Goal: Transaction & Acquisition: Purchase product/service

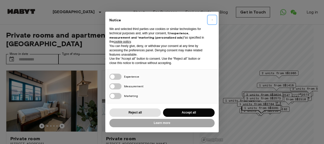
click at [212, 20] on span "×" at bounding box center [212, 20] width 2 height 6
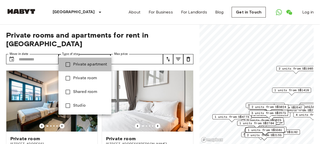
click at [91, 64] on span "Private apartment" at bounding box center [90, 64] width 34 height 6
type input "**********"
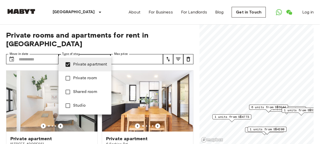
click at [108, 23] on div at bounding box center [162, 72] width 324 height 144
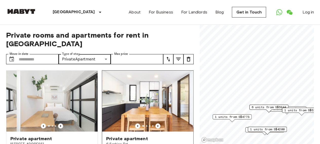
click at [153, 99] on img at bounding box center [147, 100] width 91 height 61
click at [155, 123] on icon "Previous image" at bounding box center [157, 125] width 5 height 5
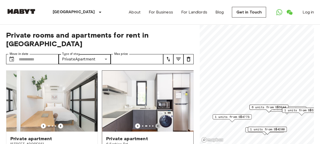
click at [155, 123] on icon "Previous image" at bounding box center [157, 125] width 5 height 5
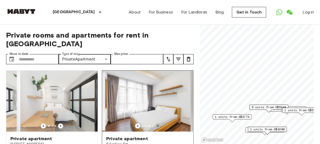
click at [155, 123] on icon "Previous image" at bounding box center [157, 125] width 5 height 5
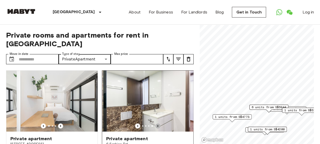
click at [155, 123] on icon "Previous image" at bounding box center [157, 125] width 5 height 5
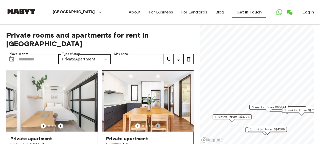
click at [155, 123] on icon "Previous image" at bounding box center [157, 125] width 5 height 5
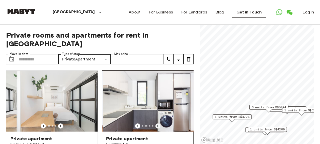
click at [155, 123] on icon "Previous image" at bounding box center [157, 125] width 5 height 5
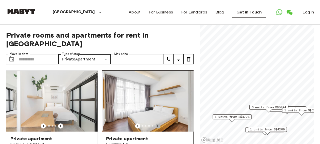
click at [155, 123] on icon "Previous image" at bounding box center [157, 125] width 5 height 5
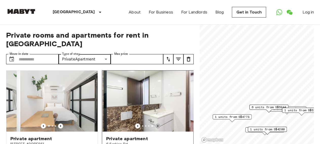
click at [155, 123] on icon "Previous image" at bounding box center [157, 125] width 5 height 5
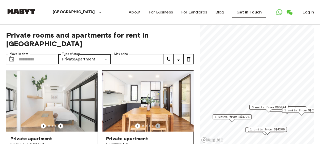
click at [155, 123] on icon "Previous image" at bounding box center [157, 125] width 5 height 5
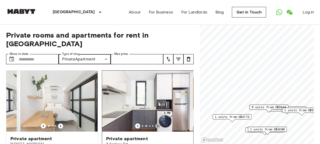
click at [155, 123] on icon "Previous image" at bounding box center [157, 125] width 5 height 5
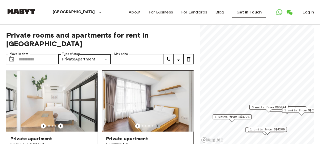
click at [155, 123] on icon "Previous image" at bounding box center [157, 125] width 5 height 5
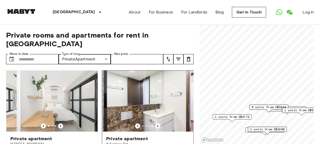
click at [152, 123] on div at bounding box center [147, 125] width 91 height 5
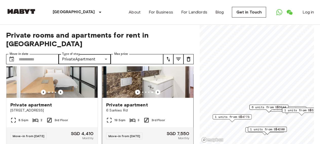
scroll to position [49, 0]
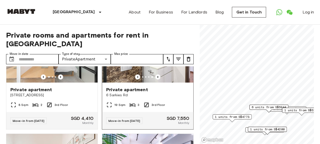
click at [116, 102] on span "19 Sqm" at bounding box center [119, 104] width 11 height 5
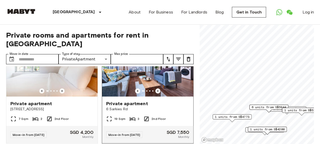
scroll to position [98, 0]
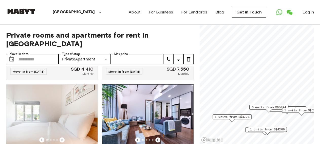
click at [155, 137] on icon "Previous image" at bounding box center [157, 139] width 5 height 5
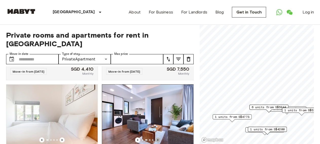
click at [155, 137] on icon "Previous image" at bounding box center [157, 139] width 5 height 5
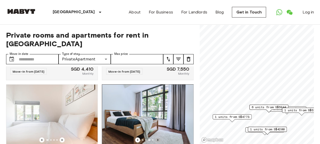
click at [155, 137] on icon "Previous image" at bounding box center [157, 139] width 5 height 5
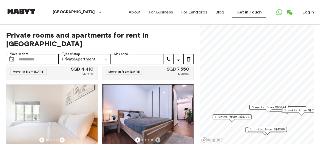
click at [155, 137] on icon "Previous image" at bounding box center [157, 139] width 5 height 5
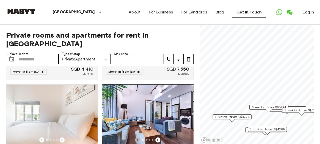
click at [136, 137] on icon "Previous image" at bounding box center [137, 139] width 5 height 5
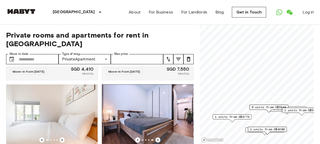
click at [155, 137] on icon "Previous image" at bounding box center [157, 139] width 5 height 5
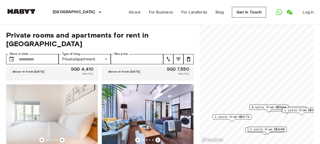
click at [155, 137] on icon "Previous image" at bounding box center [157, 139] width 5 height 5
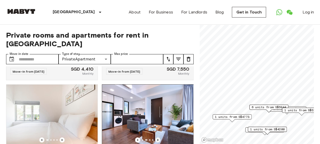
click at [155, 137] on icon "Previous image" at bounding box center [157, 139] width 5 height 5
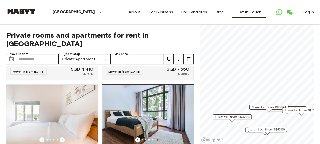
click at [155, 137] on icon "Previous image" at bounding box center [157, 139] width 5 height 5
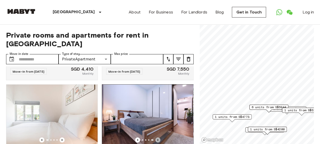
click at [155, 137] on icon "Previous image" at bounding box center [157, 139] width 5 height 5
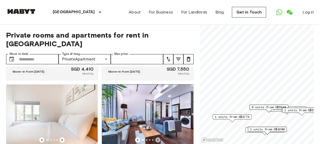
click at [155, 137] on icon "Previous image" at bounding box center [157, 139] width 5 height 5
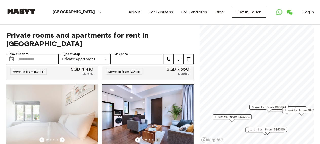
click at [155, 137] on icon "Previous image" at bounding box center [157, 139] width 5 height 5
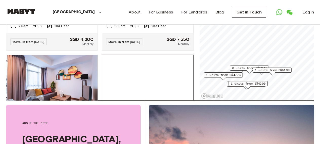
scroll to position [245, 0]
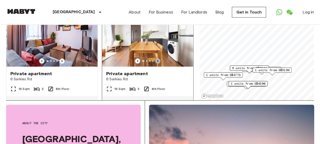
click at [155, 58] on icon "Previous image" at bounding box center [157, 60] width 5 height 5
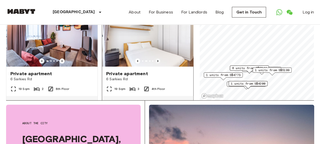
click at [155, 58] on icon "Previous image" at bounding box center [157, 60] width 5 height 5
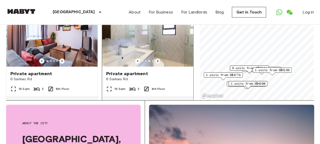
click at [155, 58] on icon "Previous image" at bounding box center [157, 60] width 5 height 5
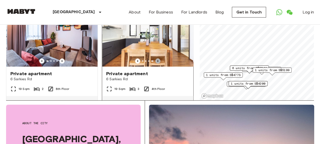
click at [155, 58] on icon "Previous image" at bounding box center [157, 60] width 5 height 5
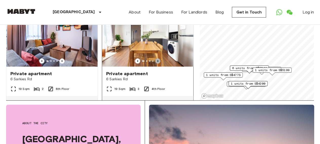
click at [155, 58] on icon "Previous image" at bounding box center [157, 60] width 5 height 5
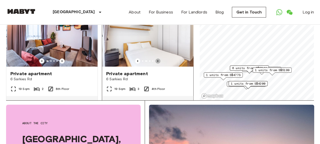
click at [155, 58] on icon "Previous image" at bounding box center [157, 60] width 5 height 5
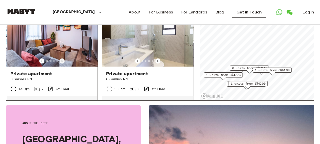
click at [62, 58] on icon "Previous image" at bounding box center [61, 60] width 5 height 5
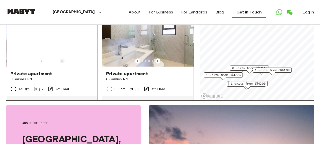
click at [62, 58] on icon "Previous image" at bounding box center [61, 60] width 5 height 5
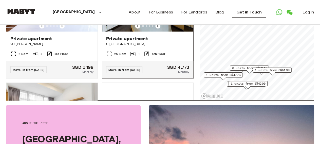
scroll to position [343, 0]
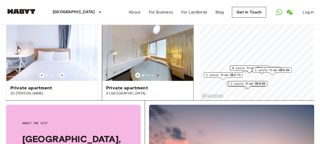
click at [155, 73] on icon "Previous image" at bounding box center [157, 74] width 5 height 5
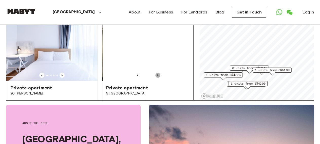
click at [155, 73] on icon "Previous image" at bounding box center [157, 74] width 5 height 5
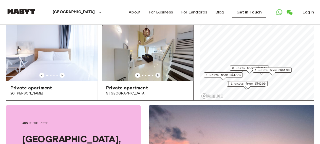
click at [157, 74] on icon "Previous image" at bounding box center [157, 75] width 1 height 2
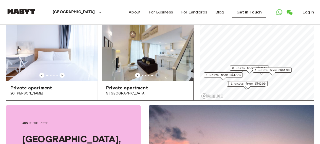
click at [157, 74] on icon "Previous image" at bounding box center [157, 75] width 1 height 2
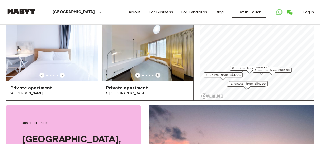
click at [155, 73] on icon "Previous image" at bounding box center [157, 74] width 5 height 5
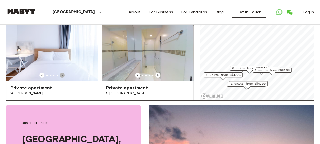
click at [63, 72] on icon "Previous image" at bounding box center [61, 74] width 5 height 5
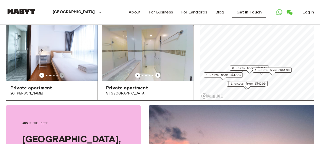
click at [62, 74] on icon "Previous image" at bounding box center [62, 75] width 1 height 2
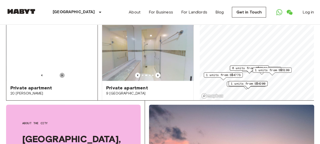
click at [59, 72] on icon "Previous image" at bounding box center [61, 74] width 5 height 5
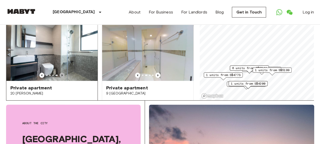
click at [59, 72] on icon "Previous image" at bounding box center [61, 74] width 5 height 5
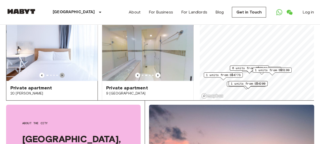
click at [59, 72] on icon "Previous image" at bounding box center [61, 74] width 5 height 5
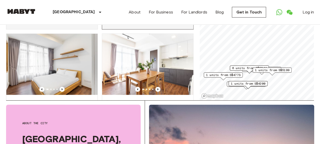
scroll to position [489, 0]
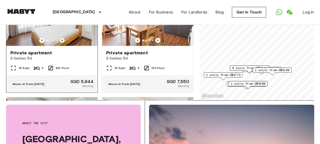
click at [62, 41] on icon "Previous image" at bounding box center [62, 40] width 1 height 2
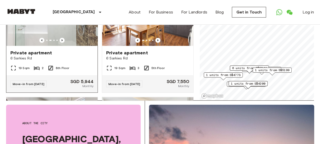
scroll to position [441, 0]
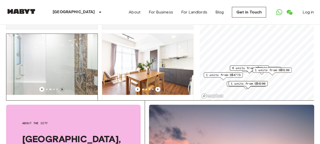
click at [60, 90] on icon "Previous image" at bounding box center [61, 88] width 5 height 5
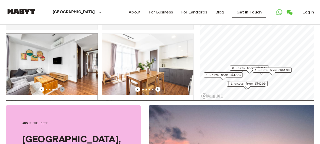
click at [59, 90] on icon "Previous image" at bounding box center [61, 88] width 5 height 5
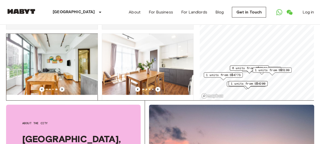
click at [59, 90] on icon "Previous image" at bounding box center [61, 88] width 5 height 5
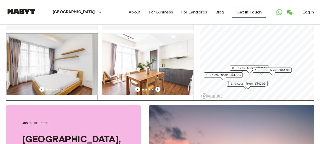
click at [59, 90] on icon "Previous image" at bounding box center [61, 88] width 5 height 5
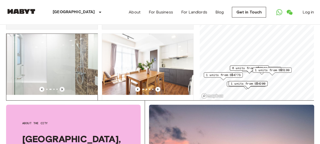
click at [59, 89] on icon "Previous image" at bounding box center [61, 88] width 5 height 5
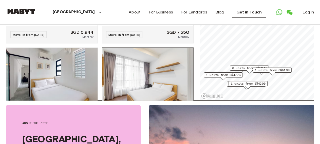
scroll to position [587, 0]
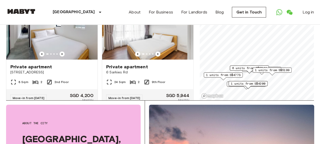
click at [240, 68] on span "6 units from S$5944" at bounding box center [249, 68] width 34 height 5
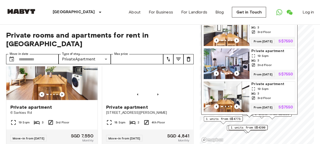
scroll to position [685, 0]
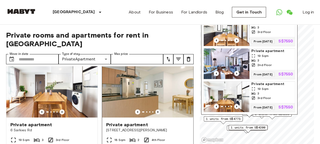
click at [155, 114] on icon "Previous image" at bounding box center [157, 111] width 5 height 5
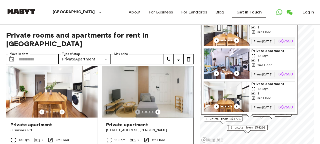
click at [135, 114] on icon "Previous image" at bounding box center [137, 111] width 5 height 5
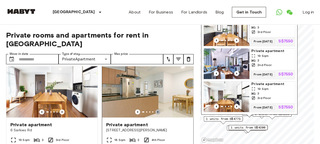
click at [155, 114] on icon "Previous image" at bounding box center [157, 111] width 5 height 5
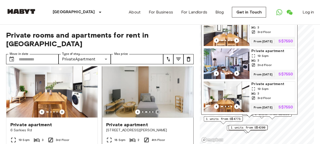
click at [155, 114] on icon "Previous image" at bounding box center [157, 111] width 5 height 5
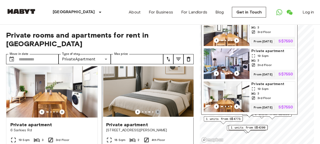
click at [155, 114] on icon "Previous image" at bounding box center [157, 111] width 5 height 5
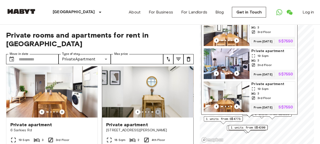
click at [155, 114] on icon "Previous image" at bounding box center [157, 111] width 5 height 5
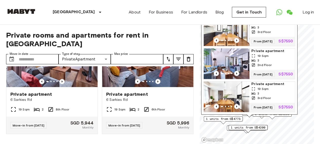
scroll to position [846, 0]
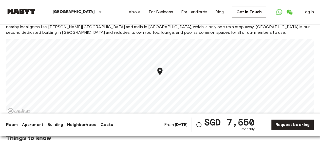
scroll to position [483, 0]
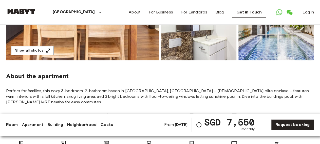
scroll to position [88, 0]
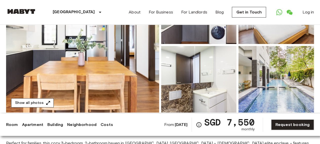
click at [48, 101] on icon "button" at bounding box center [48, 103] width 4 height 4
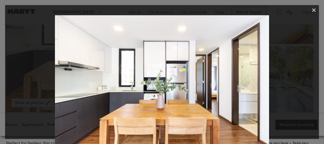
click at [290, 96] on div at bounding box center [162, 86] width 314 height 143
click at [295, 86] on div at bounding box center [162, 86] width 314 height 143
click at [287, 122] on div at bounding box center [162, 86] width 314 height 143
drag, startPoint x: 322, startPoint y: 64, endPoint x: 303, endPoint y: 65, distance: 19.3
click at [320, 64] on div at bounding box center [162, 72] width 324 height 144
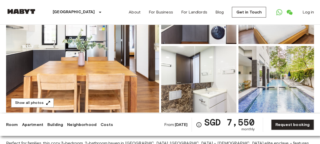
click at [194, 84] on img at bounding box center [198, 79] width 75 height 66
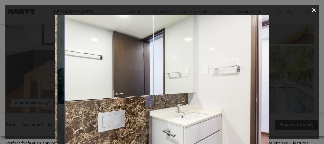
click at [253, 96] on img at bounding box center [162, 86] width 214 height 143
click at [269, 97] on img at bounding box center [162, 86] width 214 height 143
click at [302, 81] on div at bounding box center [162, 86] width 314 height 143
click at [314, 90] on div at bounding box center [162, 86] width 314 height 143
click at [320, 88] on div at bounding box center [162, 72] width 324 height 144
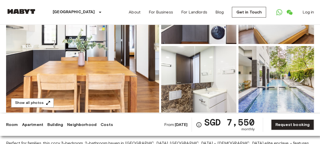
click at [115, 90] on img at bounding box center [82, 44] width 153 height 135
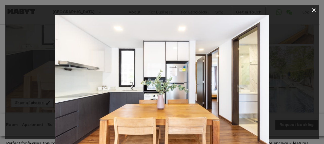
click at [313, 8] on icon "button" at bounding box center [314, 10] width 6 height 6
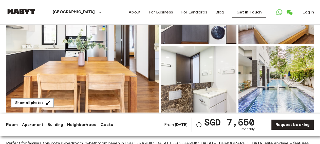
click at [200, 96] on img at bounding box center [198, 79] width 75 height 66
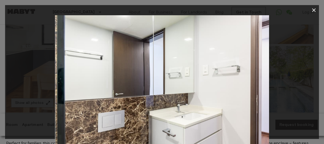
click at [310, 8] on button "button" at bounding box center [314, 10] width 10 height 10
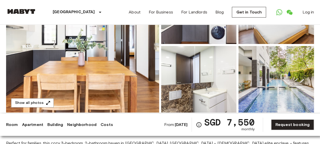
click at [281, 96] on img at bounding box center [275, 79] width 75 height 66
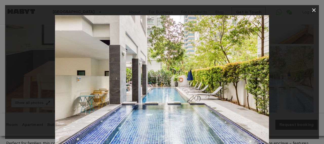
click at [310, 8] on button "button" at bounding box center [314, 10] width 10 height 10
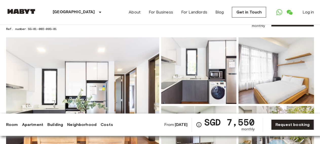
scroll to position [44, 0]
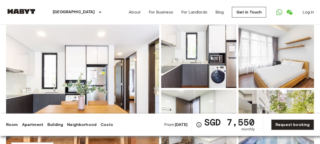
click at [187, 63] on img at bounding box center [198, 54] width 75 height 66
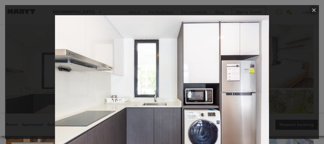
click at [314, 8] on icon "button" at bounding box center [314, 10] width 6 height 6
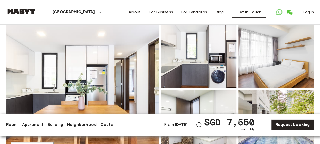
click at [280, 63] on img at bounding box center [275, 54] width 75 height 66
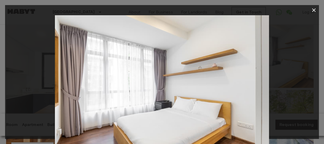
click at [313, 7] on button "button" at bounding box center [314, 10] width 10 height 10
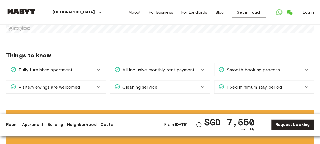
scroll to position [550, 0]
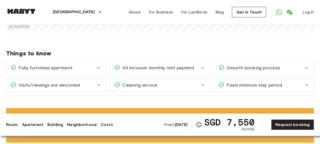
click at [100, 65] on icon at bounding box center [98, 68] width 6 height 6
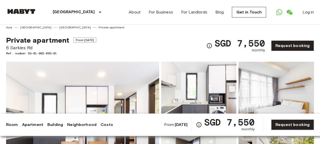
scroll to position [0, 0]
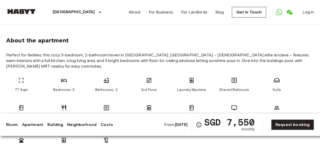
scroll to position [219, 0]
